Goal: Task Accomplishment & Management: Use online tool/utility

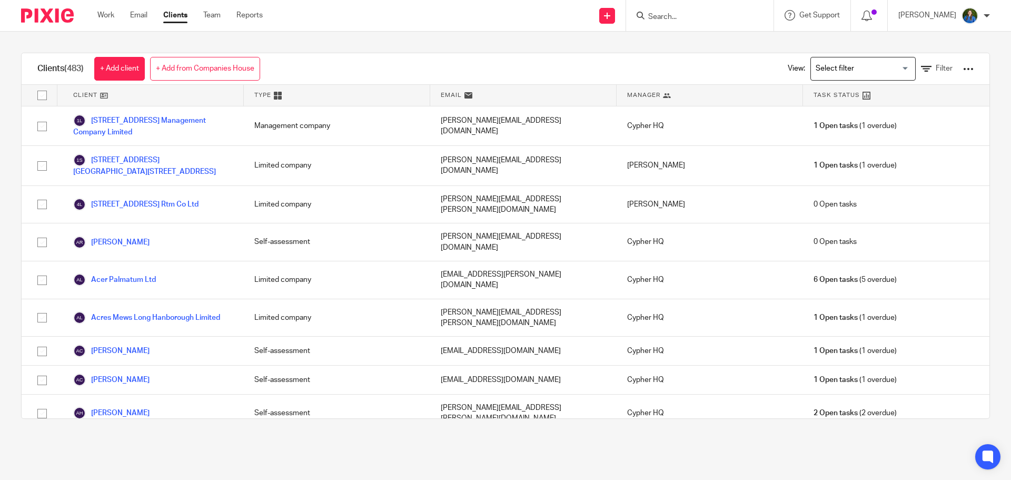
click at [686, 17] on input "Search" at bounding box center [694, 17] width 95 height 9
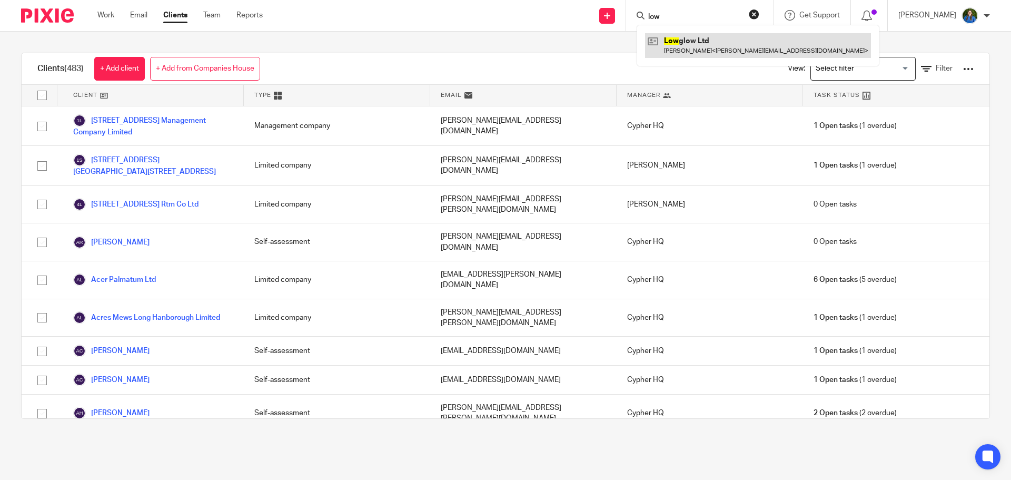
type input "low"
click at [686, 47] on link at bounding box center [758, 45] width 226 height 24
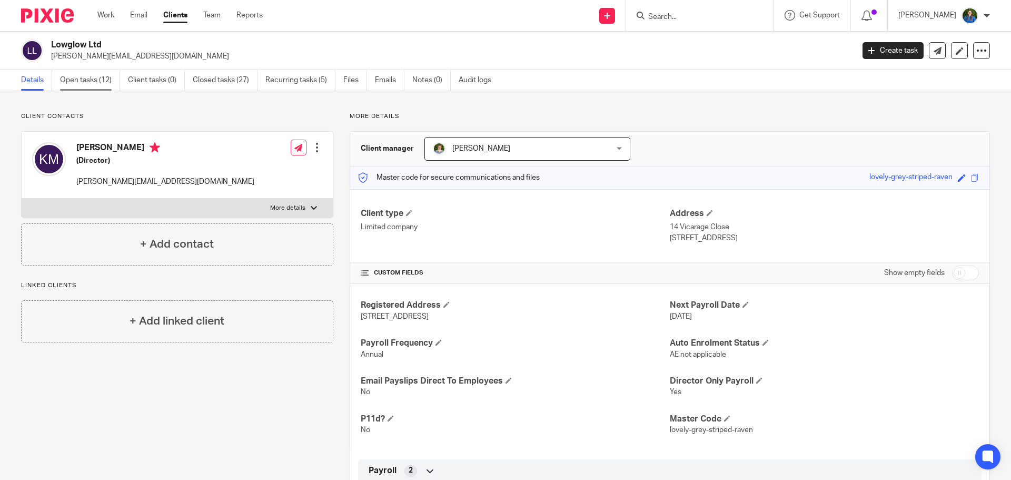
click at [102, 85] on link "Open tasks (12)" at bounding box center [90, 80] width 60 height 21
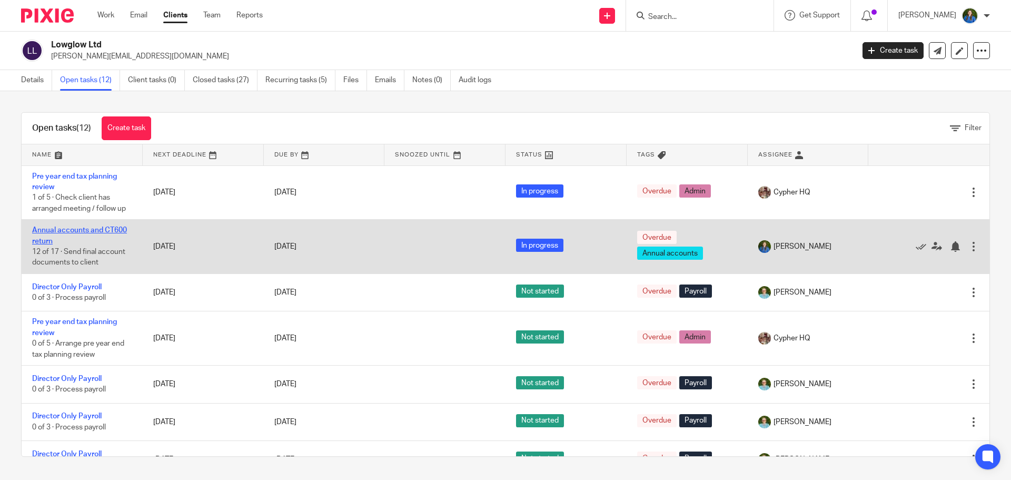
click at [101, 229] on link "Annual accounts and CT600 return" at bounding box center [79, 235] width 95 height 18
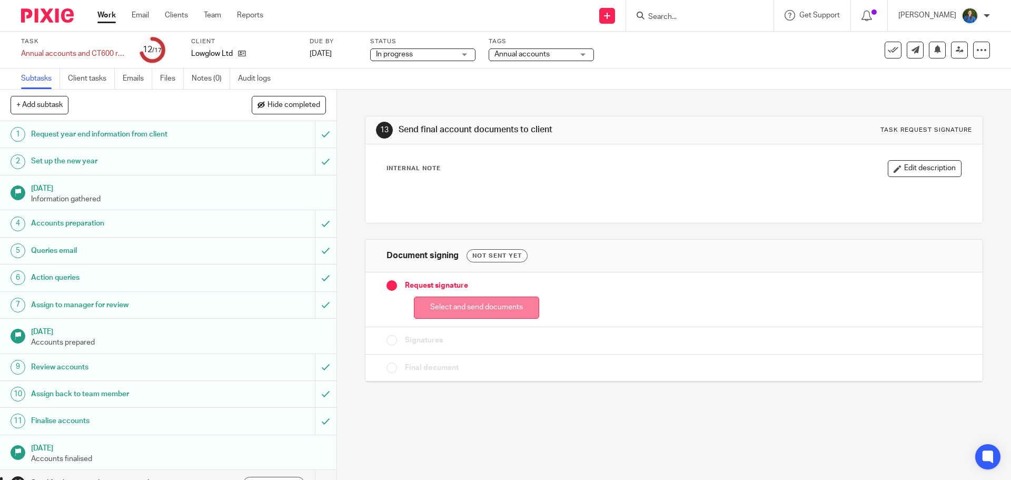
click at [460, 309] on button "Select and send documents" at bounding box center [476, 307] width 125 height 23
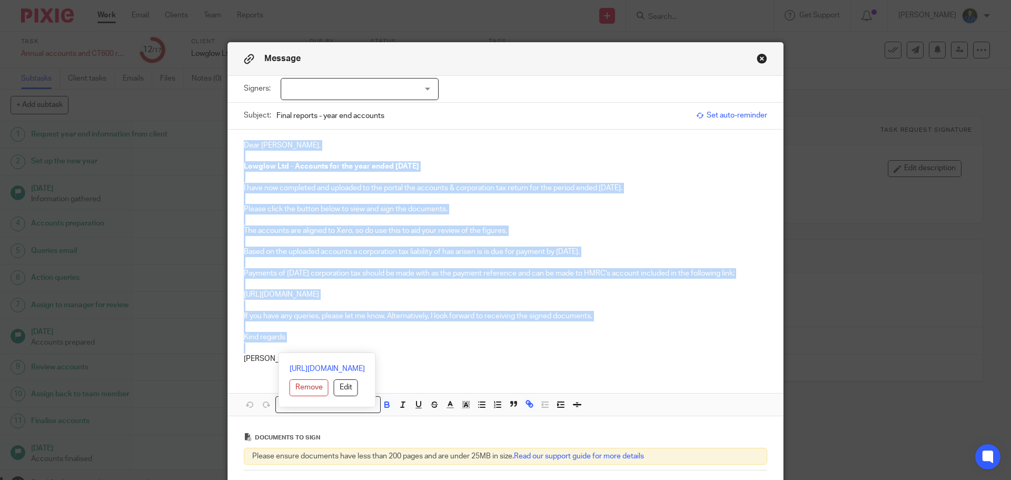
drag, startPoint x: 239, startPoint y: 144, endPoint x: 601, endPoint y: 352, distance: 417.4
click at [601, 352] on div "Dear Kester, Lowglow Ltd - Accounts for the year ended 31 Jul 2024 I have now c…" at bounding box center [505, 251] width 555 height 243
copy div "Dear Kester, Lowglow Ltd - Accounts for the year ended 31 Jul 2024 I have now c…"
